Goal: Obtain resource: Download file/media

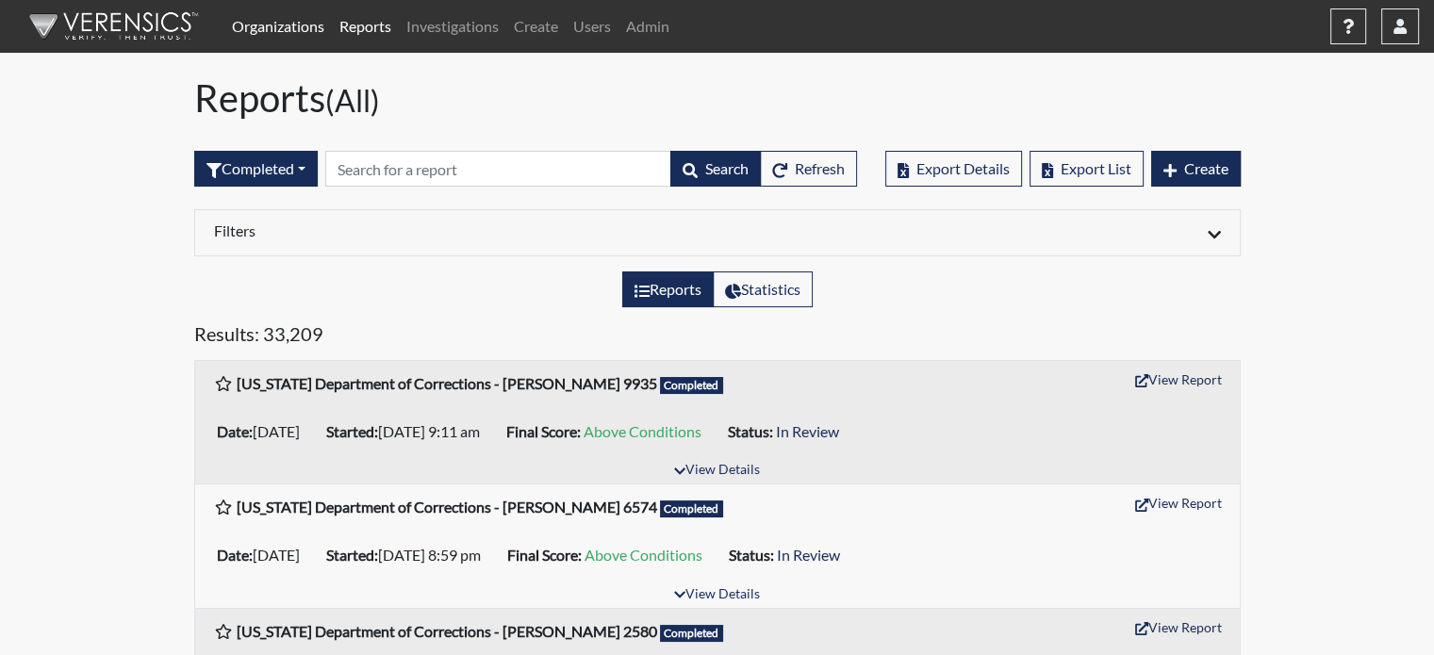
click at [255, 25] on link "Organizations" at bounding box center [278, 27] width 108 height 38
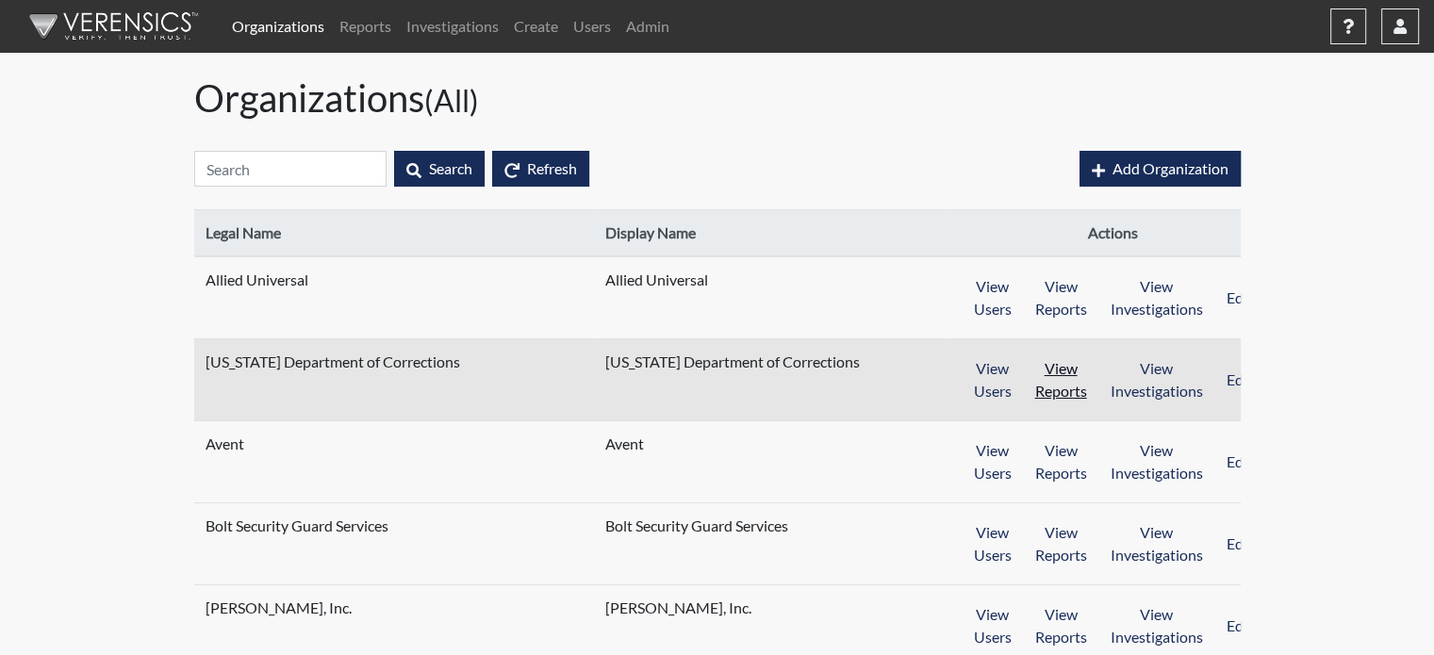
click at [1031, 390] on button "View Reports" at bounding box center [1061, 380] width 76 height 58
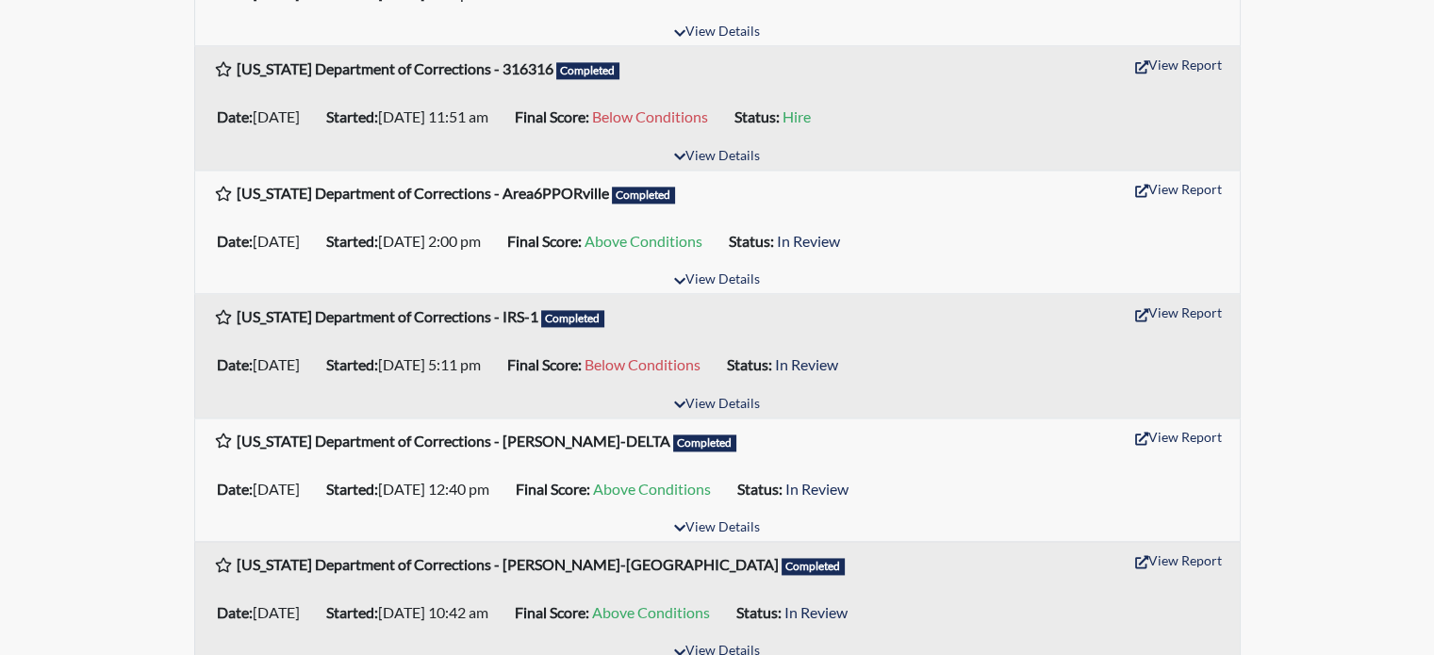
scroll to position [2884, 0]
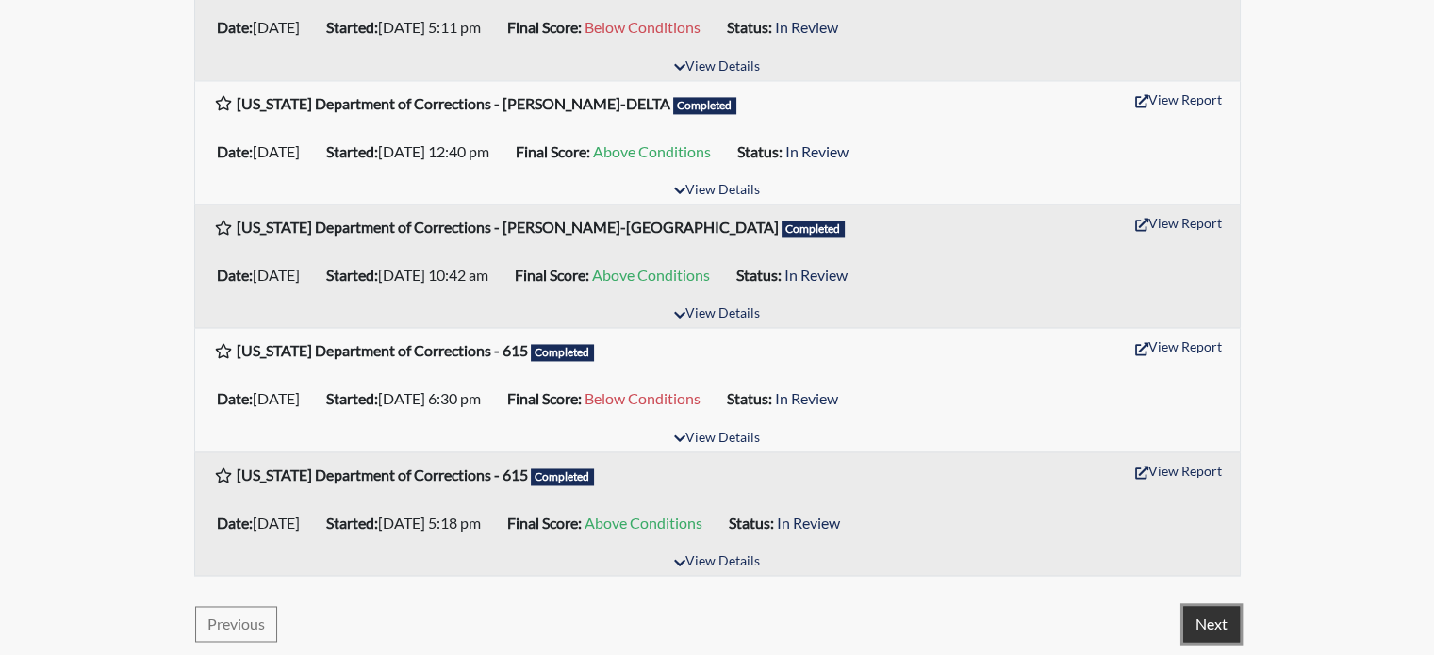
click at [1201, 616] on button "Next" at bounding box center [1212, 624] width 57 height 36
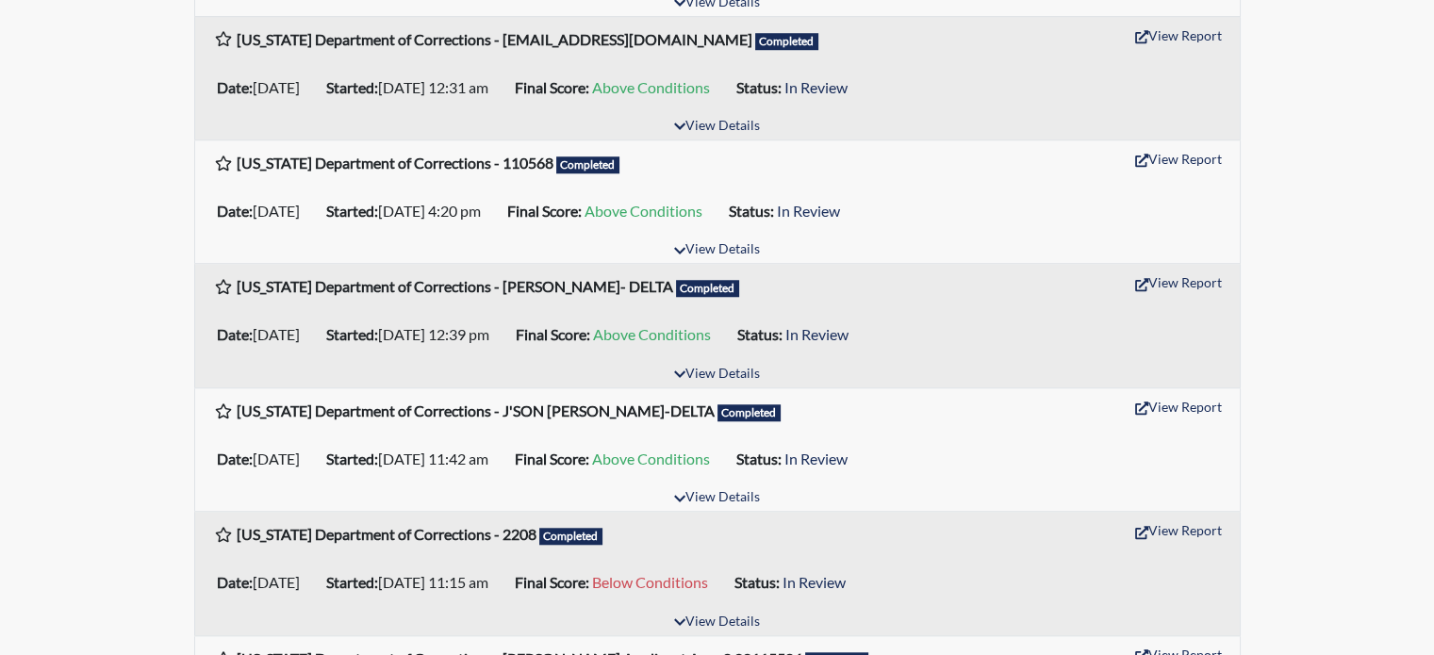
scroll to position [1792, 0]
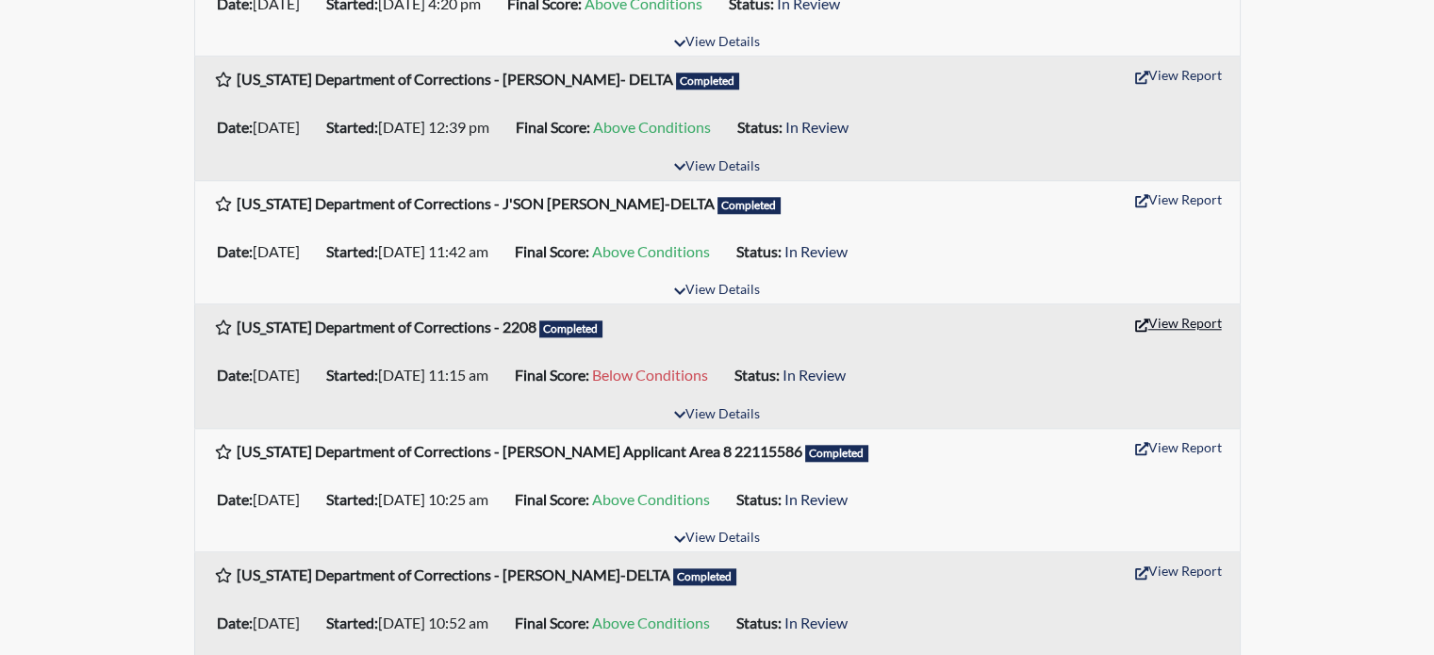
click at [1188, 325] on button "View Report" at bounding box center [1179, 322] width 104 height 29
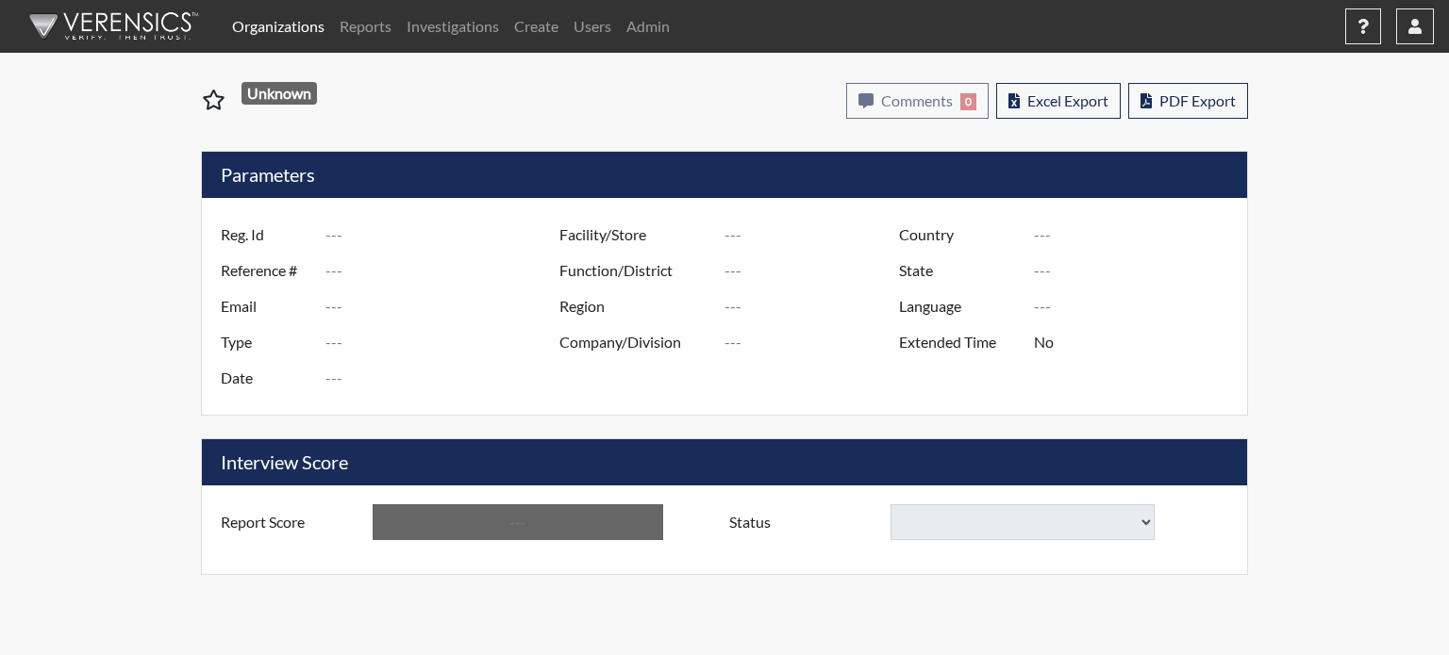
type input "2208"
type input "1491"
type input "---"
type input "Community Supervision"
type input "Jan 8, 2021"
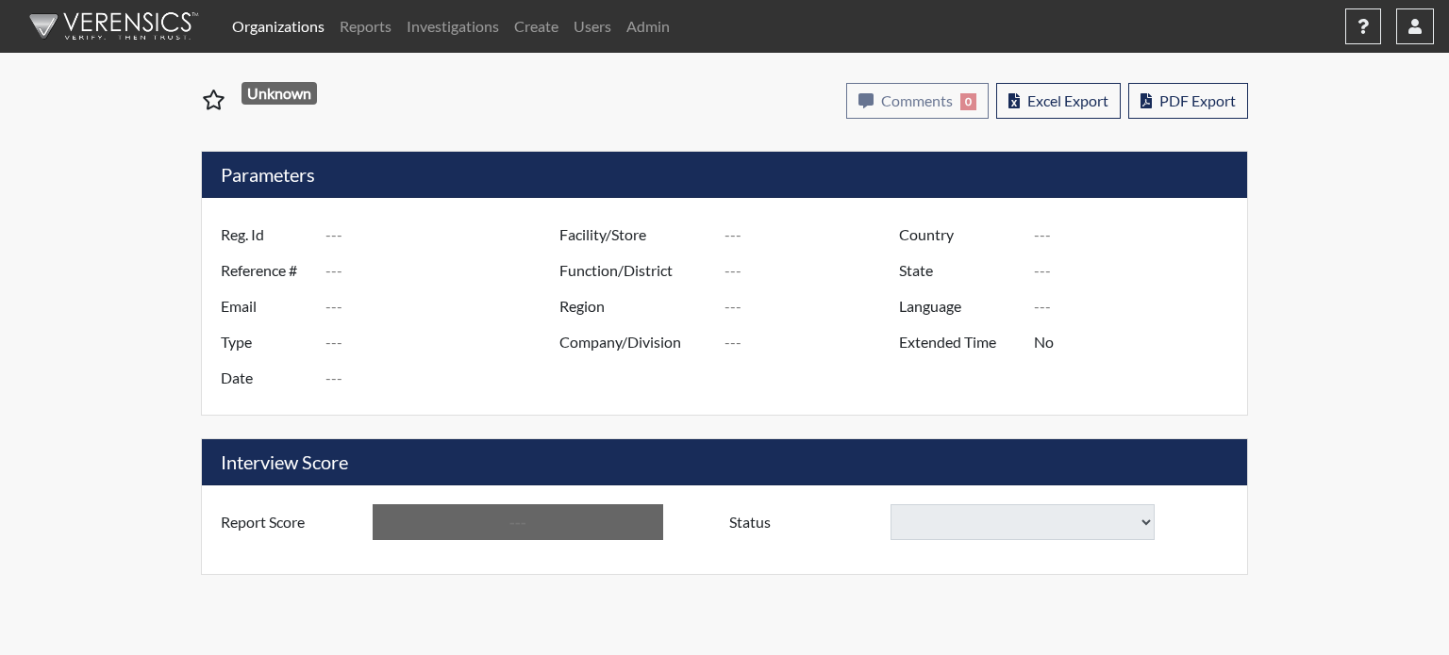
type input "[GEOGRAPHIC_DATA]"
type input "[US_STATE]"
type input "English"
type input "Below Conditions"
select select
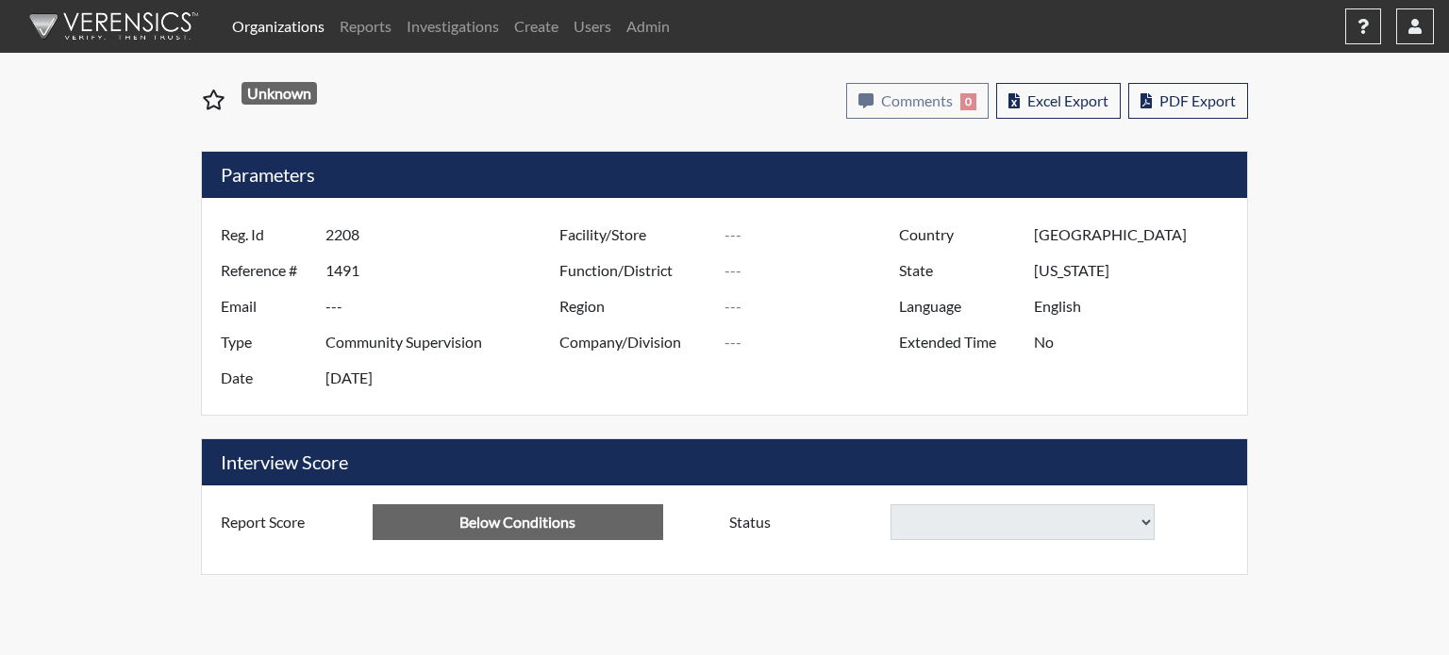
select select
select select "reasonable-explanation-provided"
select select
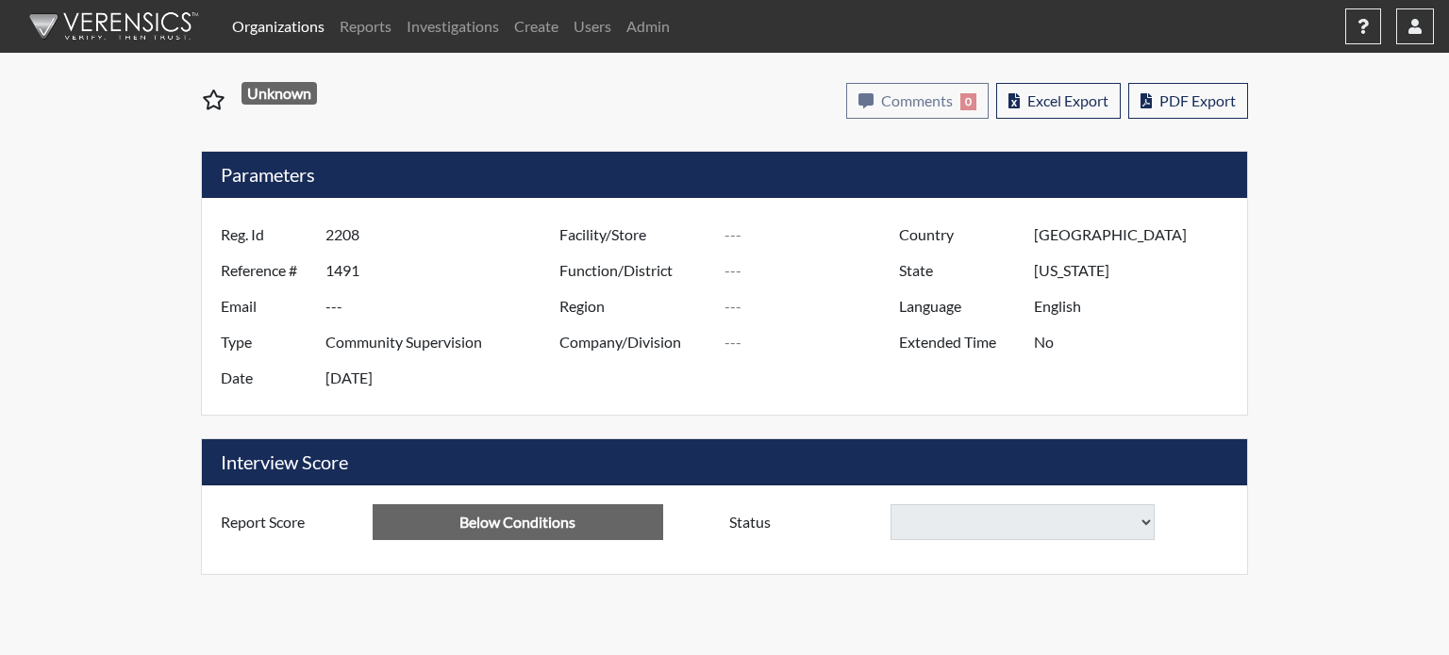
select select "reasonable-explanation-provided"
select select
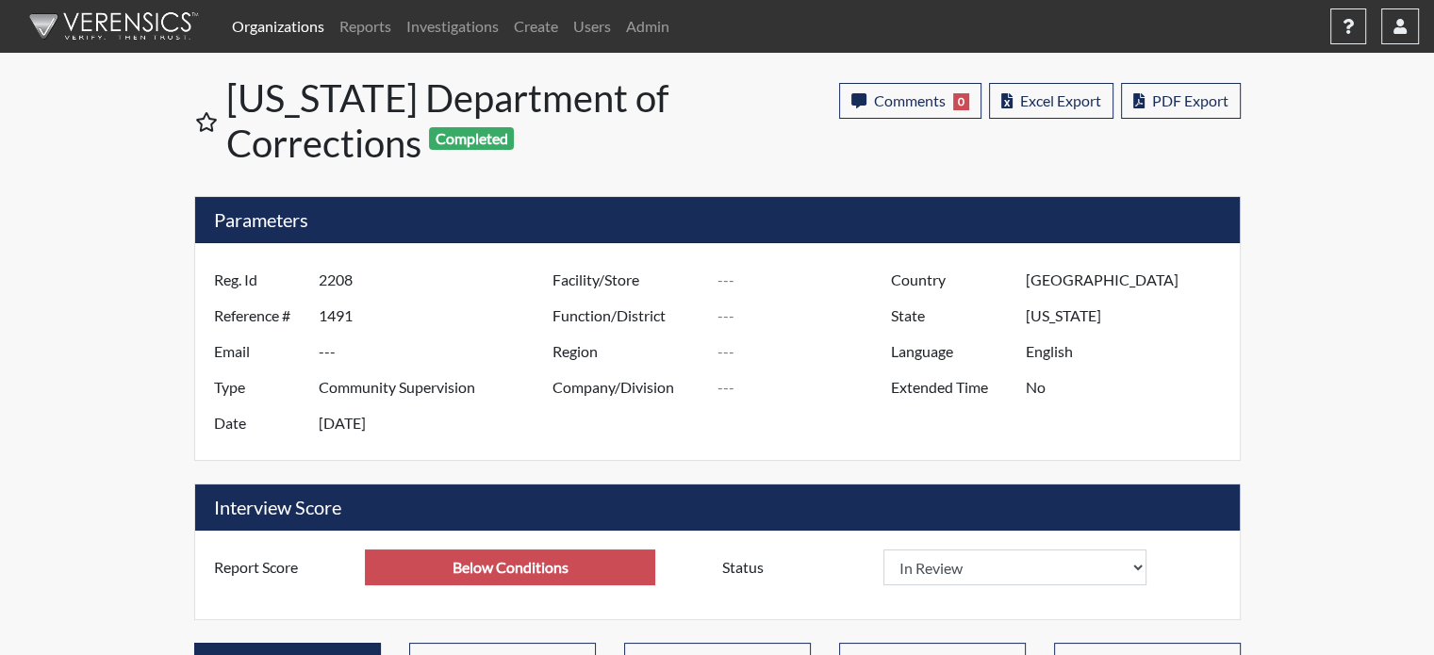
scroll to position [313, 784]
click at [1087, 108] on span "Excel Export" at bounding box center [1060, 100] width 81 height 18
select select
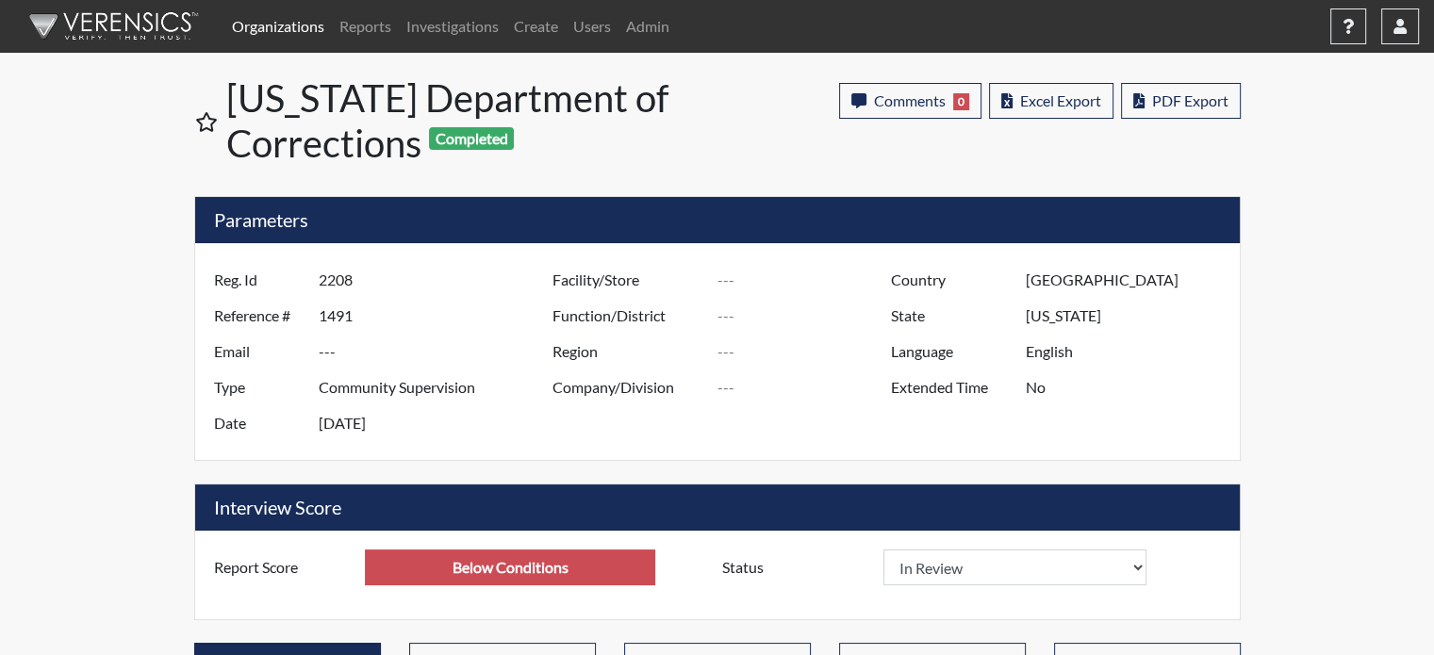
select select
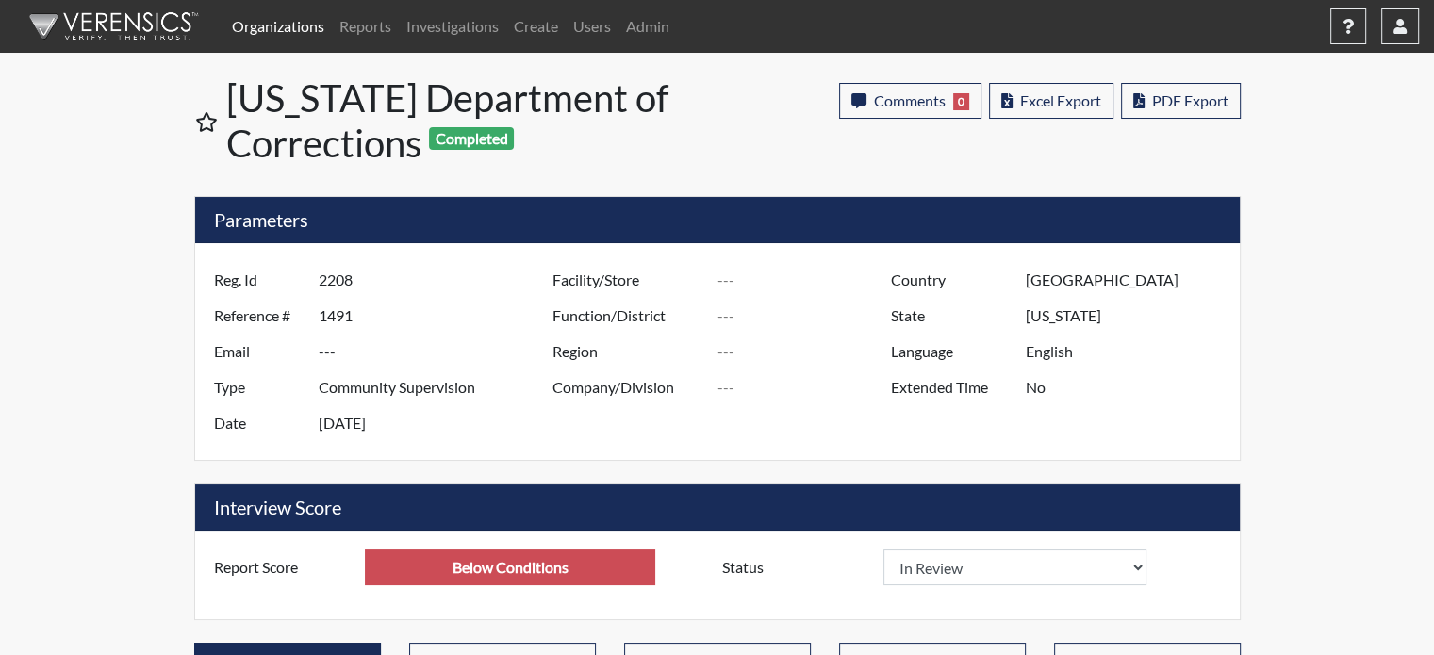
select select
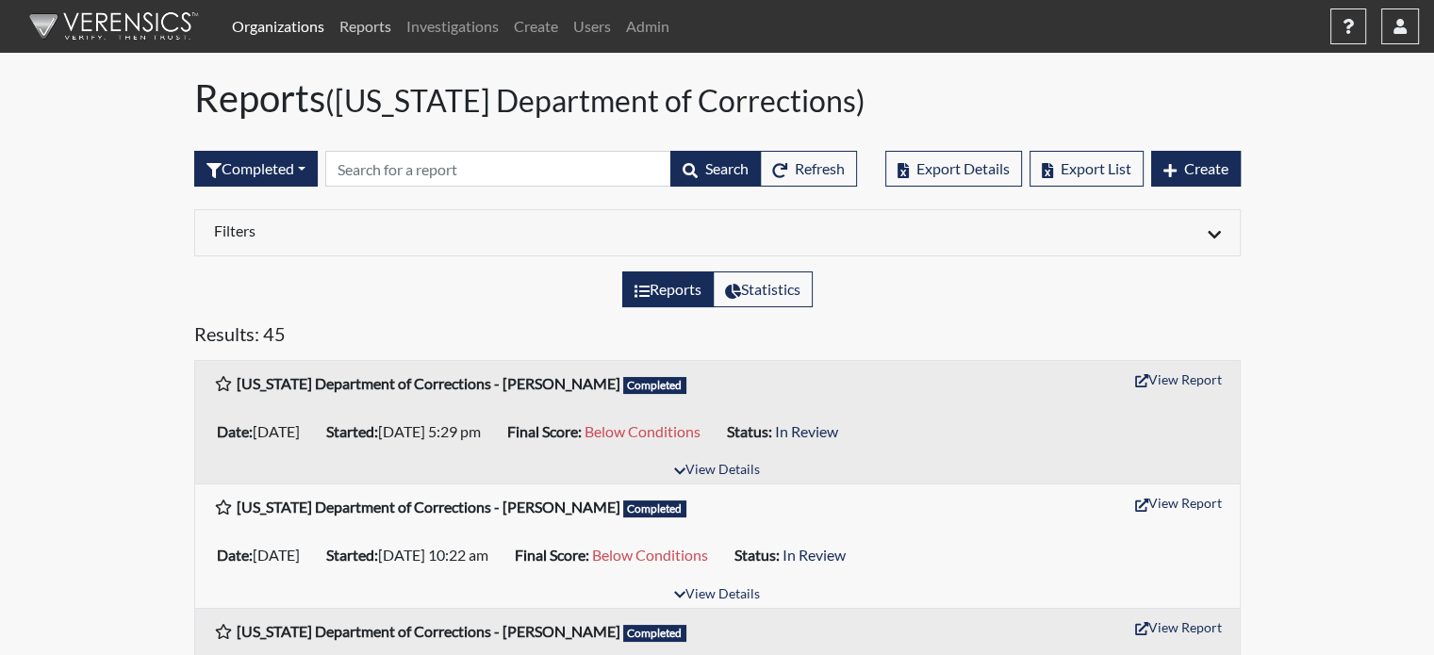
click at [383, 22] on link "Reports" at bounding box center [365, 27] width 67 height 38
